Goal: Browse casually: Explore the website without a specific task or goal

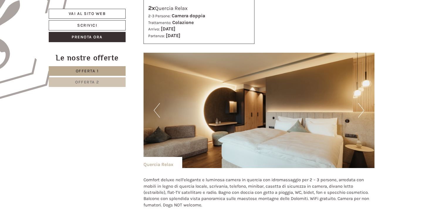
scroll to position [410, 0]
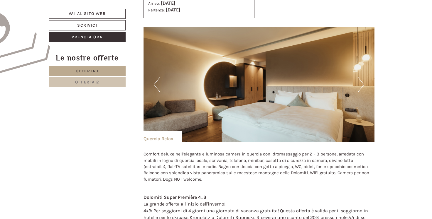
click at [355, 86] on img at bounding box center [258, 85] width 231 height 116
click at [358, 86] on div "Previous Next" at bounding box center [258, 85] width 231 height 116
click at [361, 86] on button "Next" at bounding box center [361, 84] width 6 height 15
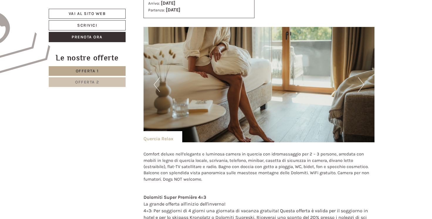
click at [361, 86] on button "Next" at bounding box center [361, 84] width 6 height 15
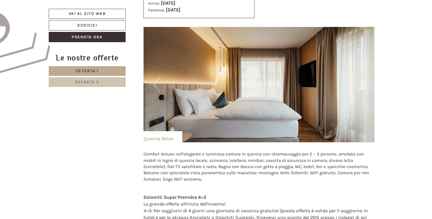
click at [361, 87] on button "Next" at bounding box center [361, 84] width 6 height 15
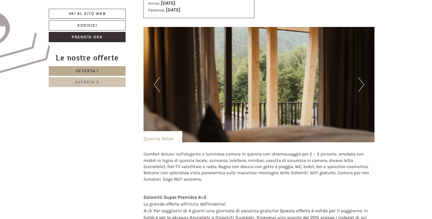
click at [361, 87] on button "Next" at bounding box center [361, 84] width 6 height 15
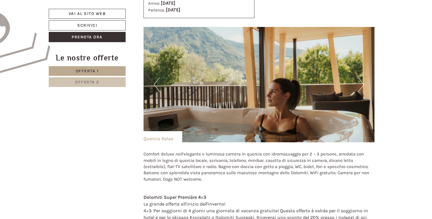
click at [361, 87] on button "Next" at bounding box center [361, 84] width 6 height 15
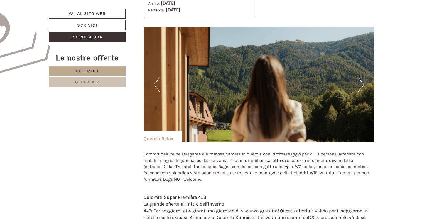
click at [361, 87] on button "Next" at bounding box center [361, 84] width 6 height 15
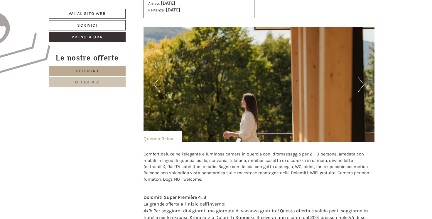
click at [361, 87] on button "Next" at bounding box center [361, 84] width 6 height 15
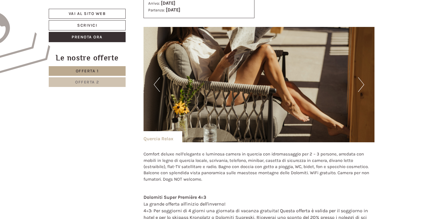
click at [361, 87] on button "Next" at bounding box center [361, 84] width 6 height 15
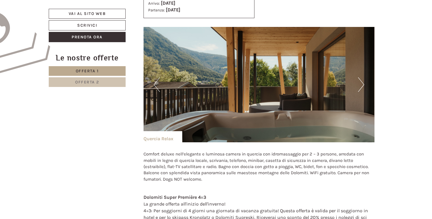
click at [361, 87] on button "Next" at bounding box center [361, 84] width 6 height 15
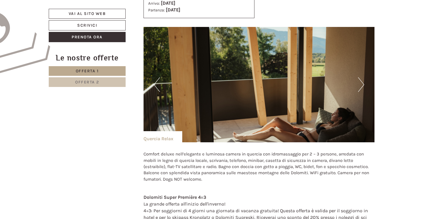
click at [361, 87] on button "Next" at bounding box center [361, 84] width 6 height 15
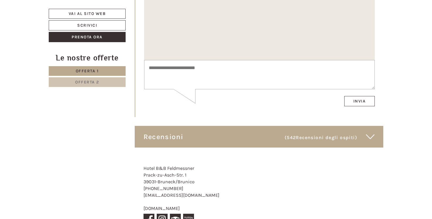
scroll to position [3372, 0]
